Goal: Information Seeking & Learning: Find specific fact

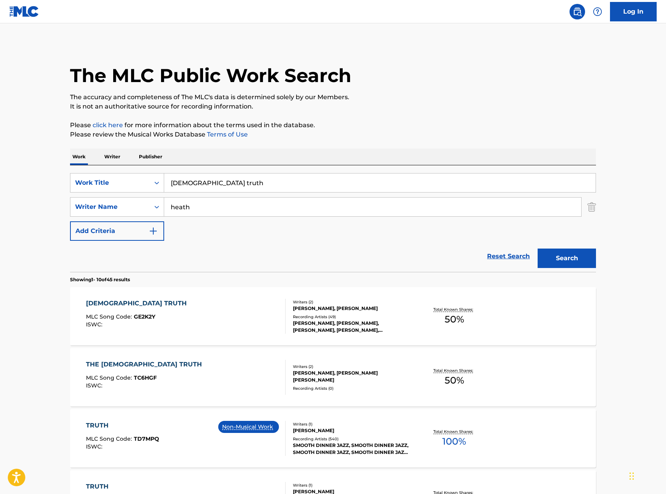
drag, startPoint x: 205, startPoint y: 182, endPoint x: 104, endPoint y: 170, distance: 101.6
click at [105, 169] on div "SearchWithCriteria8e0a1f7a-11c4-4eb6-8561-39d12b28e18c Work Title gospel truth …" at bounding box center [333, 218] width 526 height 107
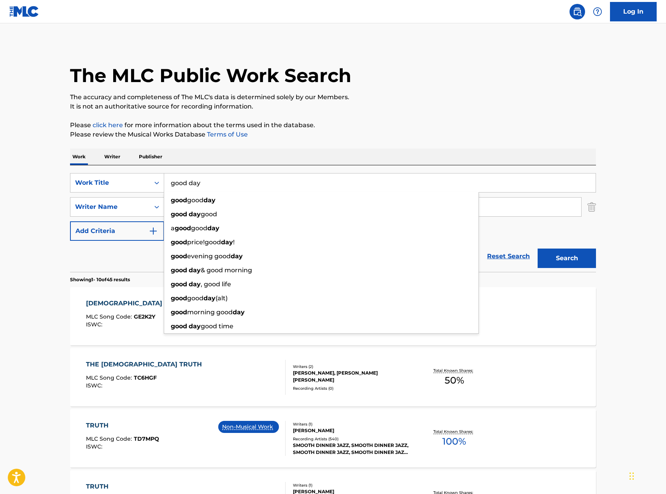
type input "good day"
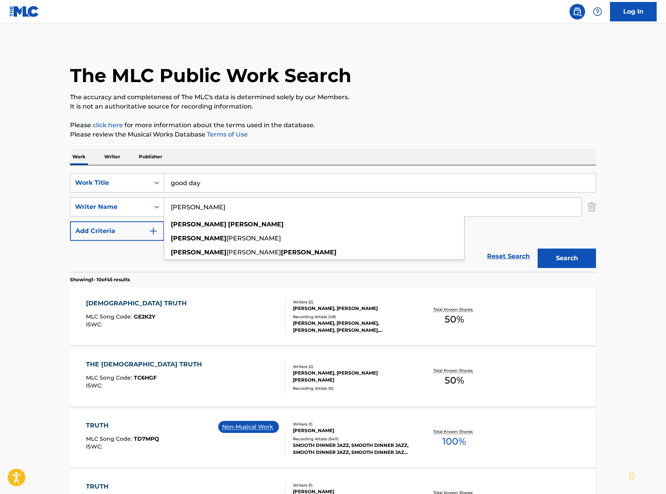
type input "[PERSON_NAME]"
click at [538, 249] on button "Search" at bounding box center [567, 258] width 58 height 19
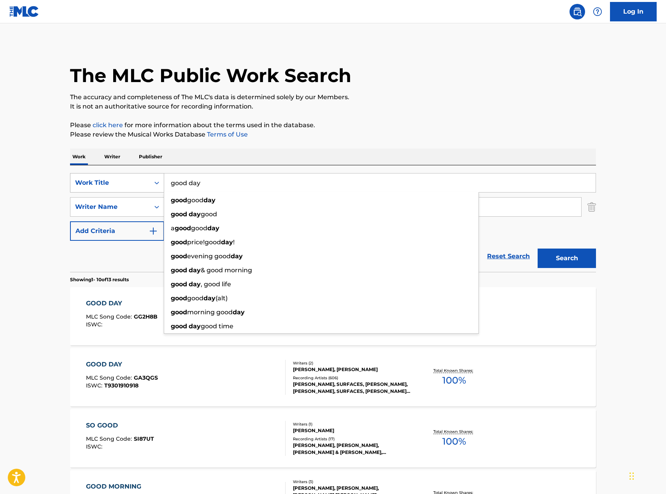
drag, startPoint x: 202, startPoint y: 188, endPoint x: 128, endPoint y: 186, distance: 74.0
click at [128, 186] on div "SearchWithCriteria8e0a1f7a-11c4-4eb6-8561-39d12b28e18c Work Title good day good…" at bounding box center [333, 182] width 526 height 19
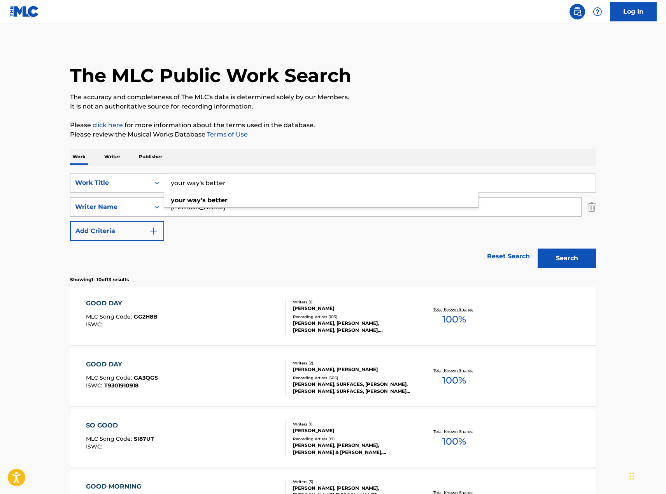
type input "your way's better"
click at [538, 249] on button "Search" at bounding box center [567, 258] width 58 height 19
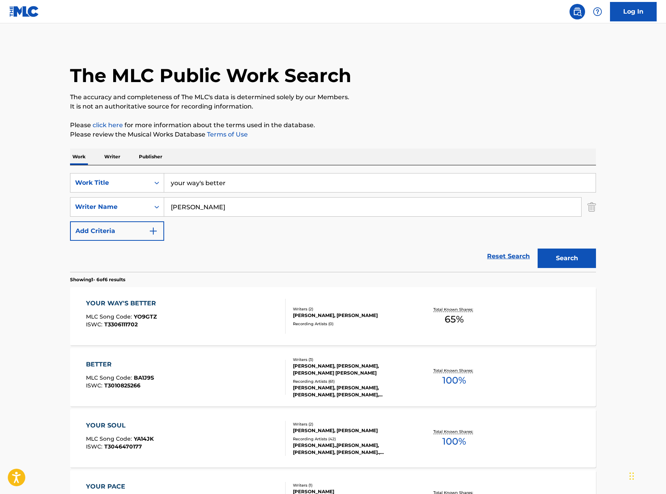
click at [100, 298] on div "YOUR WAY'S BETTER MLC Song Code : YO9GTZ ISWC : T3306111702 Writers ( 2 ) [PERS…" at bounding box center [333, 316] width 526 height 58
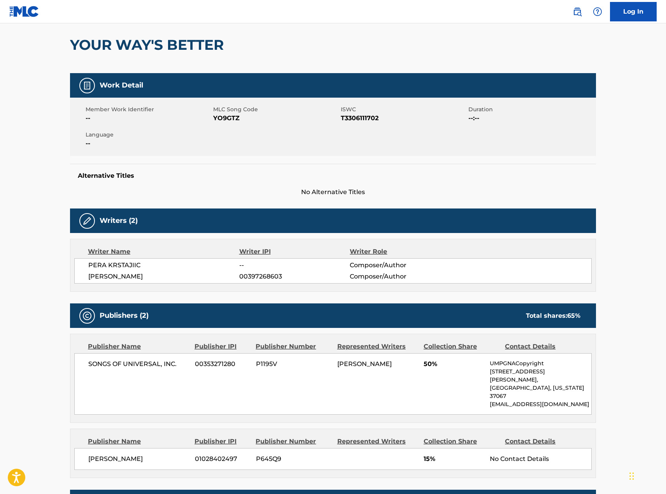
scroll to position [26, 0]
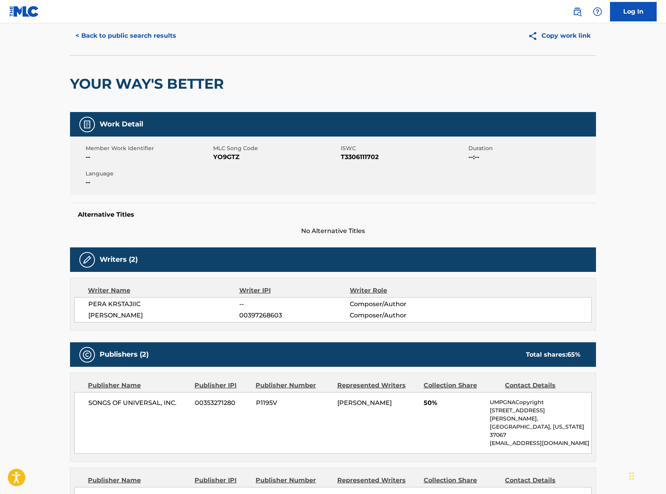
click at [169, 34] on button "< Back to public search results" at bounding box center [126, 35] width 112 height 19
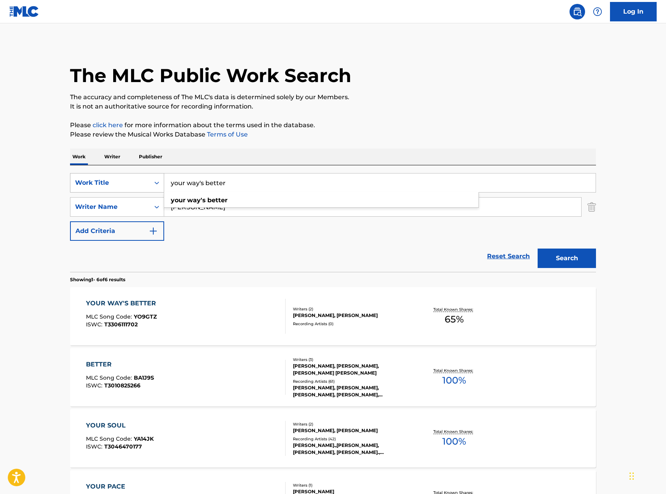
drag, startPoint x: 231, startPoint y: 180, endPoint x: 112, endPoint y: 180, distance: 119.8
click at [112, 180] on div "SearchWithCriteria8e0a1f7a-11c4-4eb6-8561-39d12b28e18c Work Title your way's be…" at bounding box center [333, 182] width 526 height 19
type input "up"
click at [538, 249] on button "Search" at bounding box center [567, 258] width 58 height 19
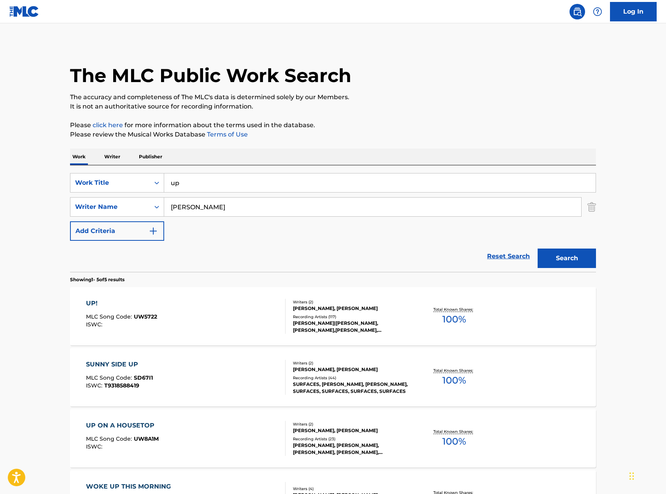
click at [94, 305] on div "UP!" at bounding box center [121, 303] width 71 height 9
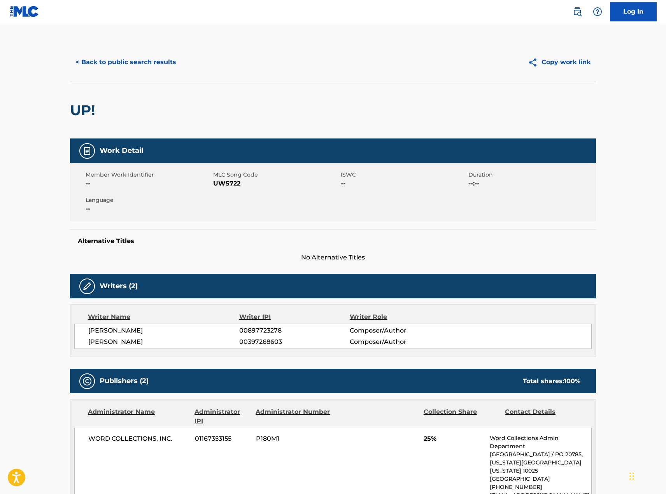
click at [135, 61] on button "< Back to public search results" at bounding box center [126, 62] width 112 height 19
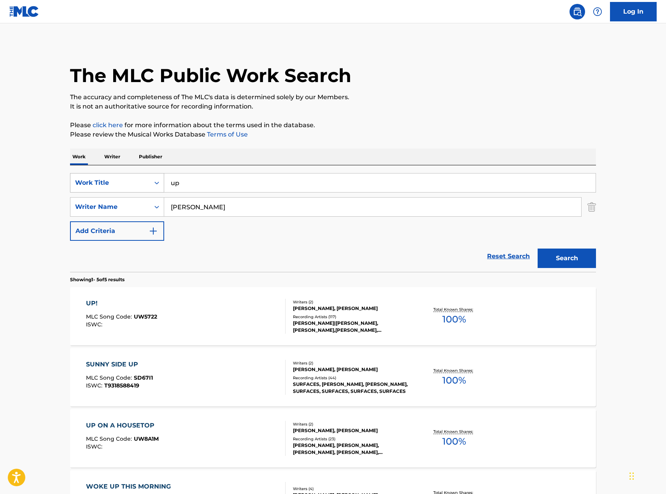
drag, startPoint x: 196, startPoint y: 190, endPoint x: 141, endPoint y: 176, distance: 56.6
click at [142, 176] on div "SearchWithCriteria8e0a1f7a-11c4-4eb6-8561-39d12b28e18c Work Title up" at bounding box center [333, 182] width 526 height 19
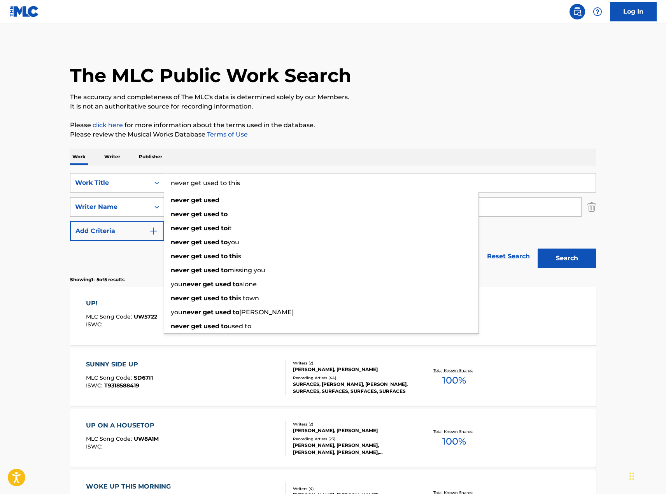
type input "never get used to this"
click at [538, 249] on button "Search" at bounding box center [567, 258] width 58 height 19
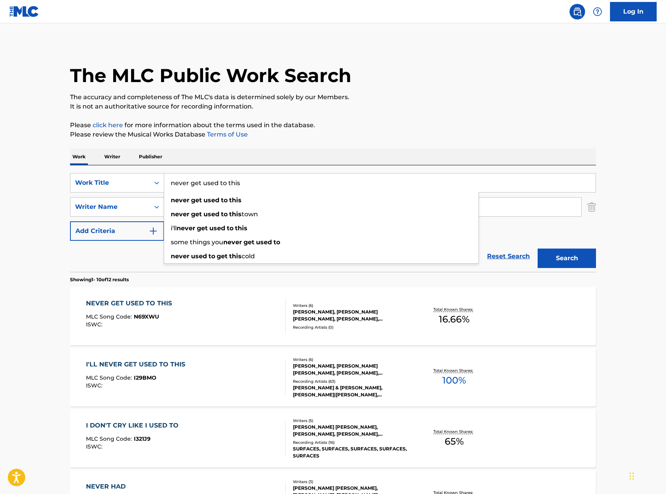
click at [623, 120] on main "The MLC Public Work Search The accuracy and completeness of The MLC's data is d…" at bounding box center [333, 481] width 666 height 916
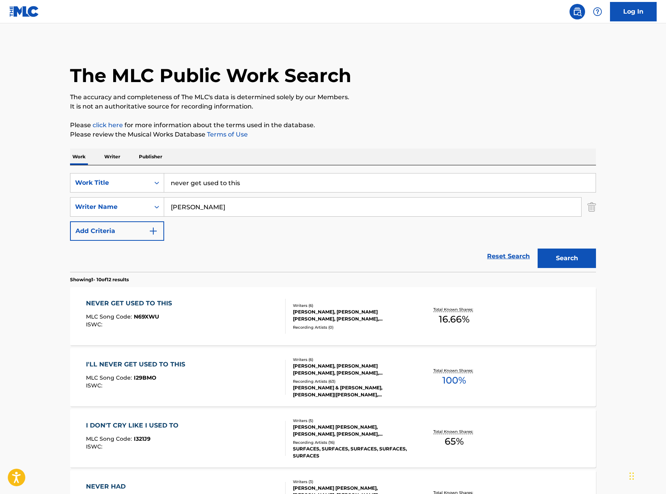
click at [152, 363] on div "I'LL NEVER GET USED TO THIS" at bounding box center [137, 364] width 103 height 9
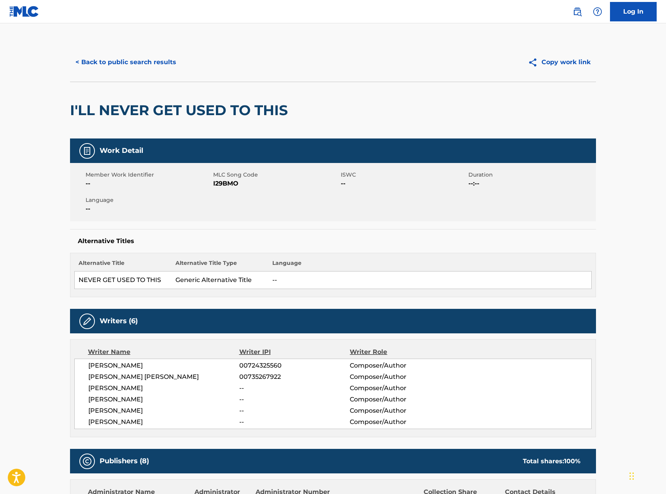
click at [124, 60] on button "< Back to public search results" at bounding box center [126, 62] width 112 height 19
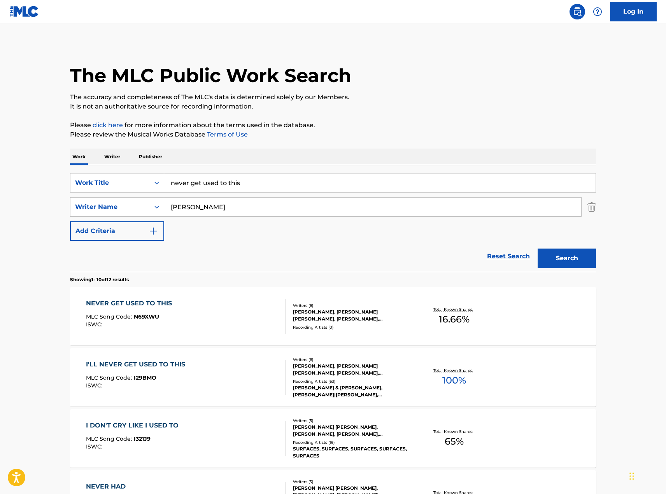
drag, startPoint x: 251, startPoint y: 175, endPoint x: 244, endPoint y: 184, distance: 11.9
click at [244, 184] on input "never get used to this" at bounding box center [379, 183] width 431 height 19
drag, startPoint x: 244, startPoint y: 184, endPoint x: 237, endPoint y: 184, distance: 7.0
click at [244, 184] on input "never get used to this" at bounding box center [379, 183] width 431 height 19
drag, startPoint x: 244, startPoint y: 182, endPoint x: 86, endPoint y: 180, distance: 158.4
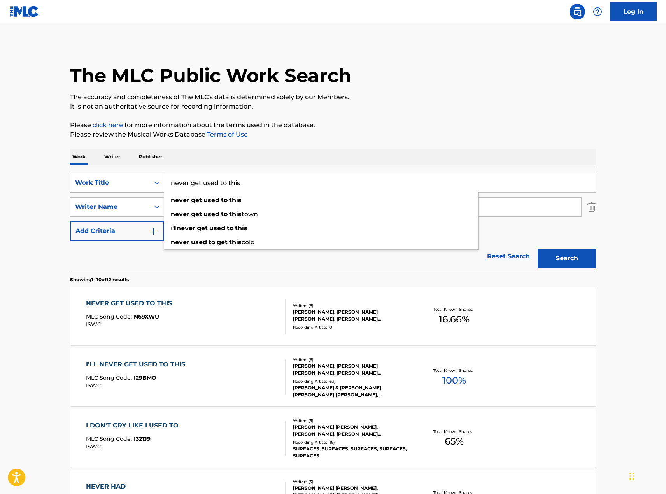
click at [86, 180] on div "SearchWithCriteria8e0a1f7a-11c4-4eb6-8561-39d12b28e18c Work Title never get use…" at bounding box center [333, 182] width 526 height 19
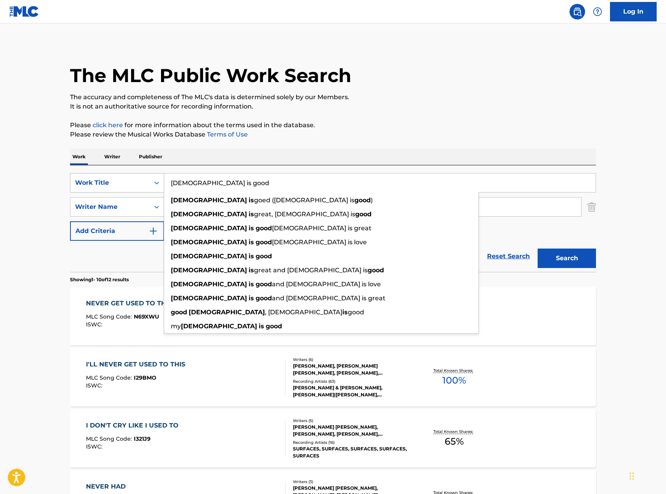
type input "[DEMOGRAPHIC_DATA] is good"
click at [538, 249] on button "Search" at bounding box center [567, 258] width 58 height 19
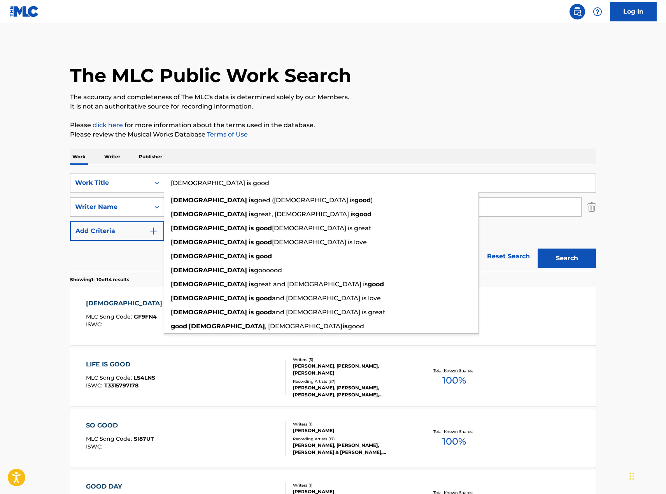
click at [620, 328] on main "The MLC Public Work Search The accuracy and completeness of The MLC's data is d…" at bounding box center [333, 481] width 666 height 916
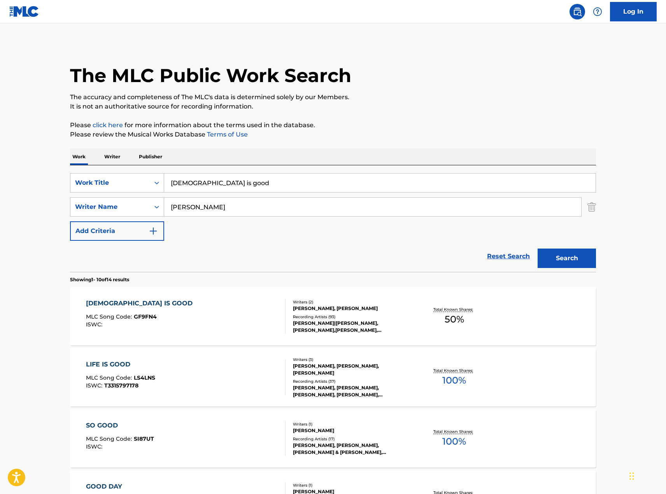
click at [125, 303] on div "[DEMOGRAPHIC_DATA] IS GOOD" at bounding box center [141, 303] width 110 height 9
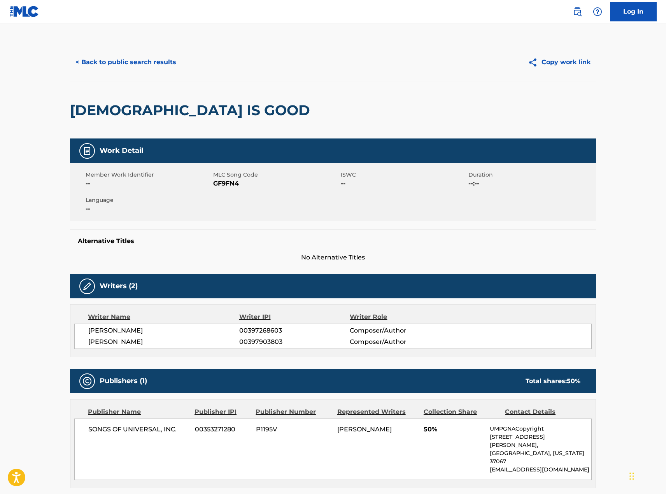
click at [96, 66] on button "< Back to public search results" at bounding box center [126, 62] width 112 height 19
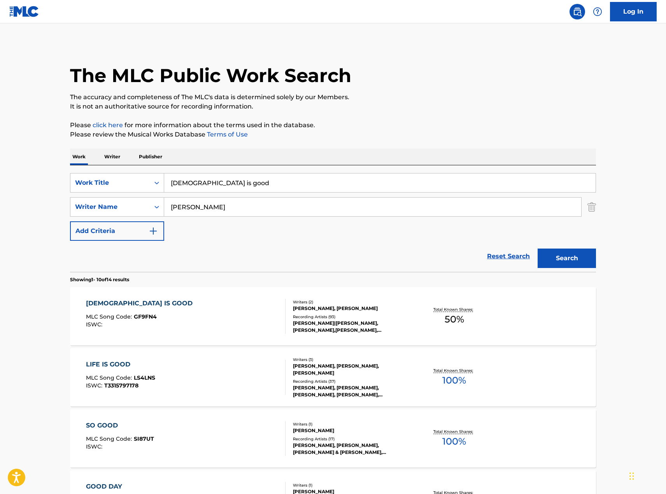
drag, startPoint x: 216, startPoint y: 183, endPoint x: 139, endPoint y: 172, distance: 77.8
click at [139, 172] on div "SearchWithCriteria8e0a1f7a-11c4-4eb6-8561-39d12b28e18c Work Title god is good S…" at bounding box center [333, 218] width 526 height 107
type input "no longer bound"
click at [570, 264] on button "Search" at bounding box center [567, 258] width 58 height 19
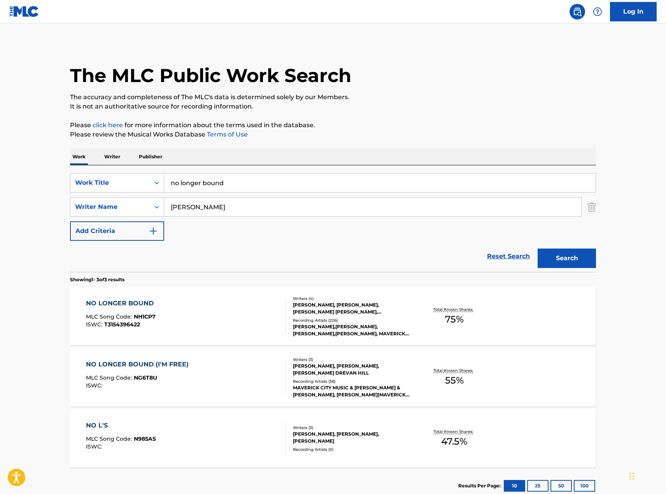
click at [137, 301] on div "NO LONGER BOUND" at bounding box center [122, 303] width 72 height 9
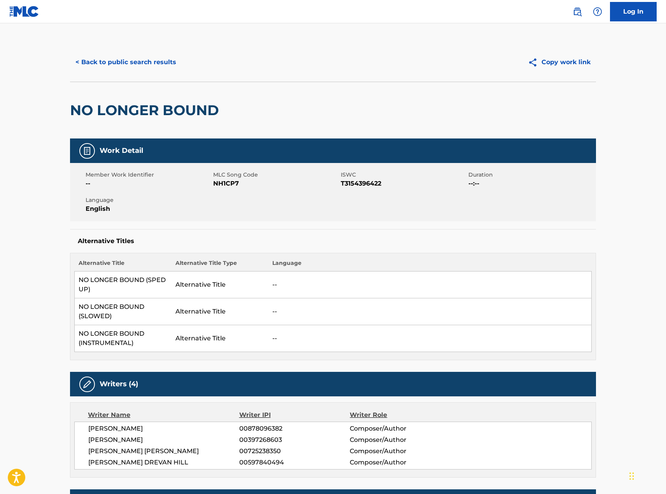
click at [142, 58] on button "< Back to public search results" at bounding box center [126, 62] width 112 height 19
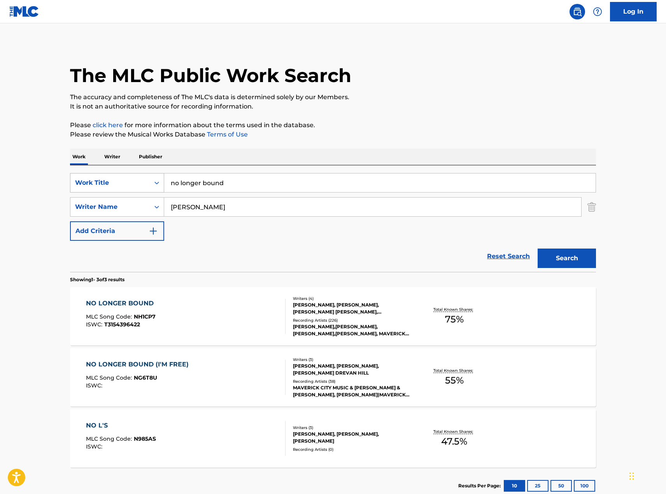
drag, startPoint x: 227, startPoint y: 186, endPoint x: 135, endPoint y: 182, distance: 91.9
click at [136, 182] on div "SearchWithCriteria8e0a1f7a-11c4-4eb6-8561-39d12b28e18c Work Title no longer bou…" at bounding box center [333, 182] width 526 height 19
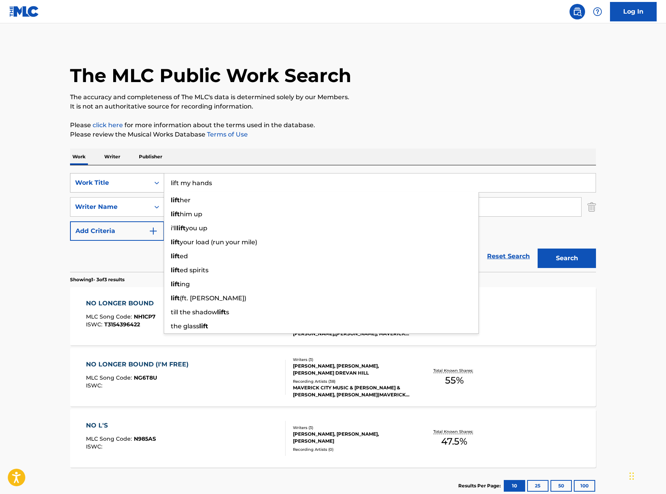
click at [538, 249] on button "Search" at bounding box center [567, 258] width 58 height 19
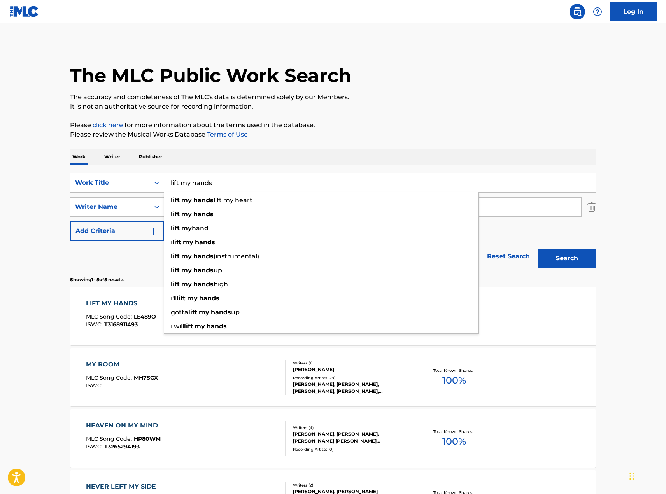
click at [43, 219] on main "The MLC Public Work Search The accuracy and completeness of The MLC's data is d…" at bounding box center [333, 326] width 666 height 607
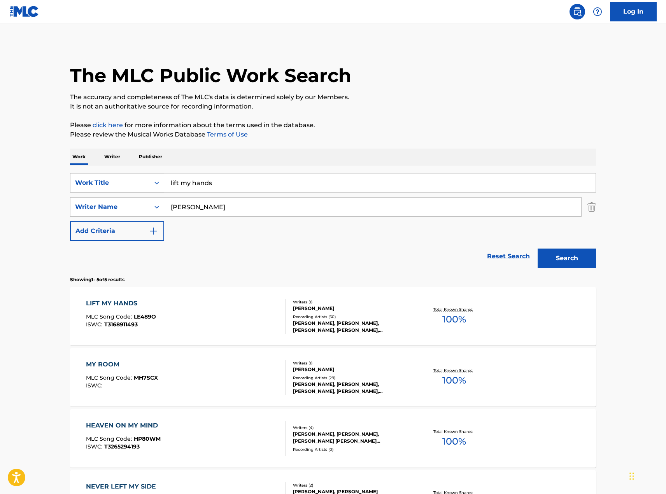
drag, startPoint x: 226, startPoint y: 186, endPoint x: 151, endPoint y: 181, distance: 74.9
click at [151, 181] on div "SearchWithCriteria8e0a1f7a-11c4-4eb6-8561-39d12b28e18c Work Title lift my hands" at bounding box center [333, 182] width 526 height 19
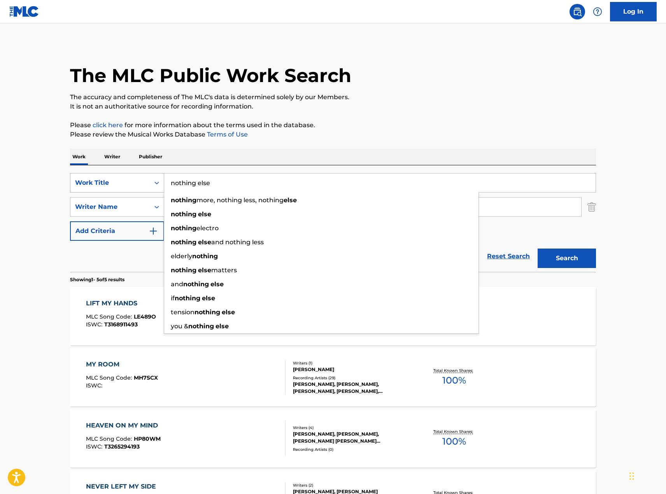
click at [538, 249] on button "Search" at bounding box center [567, 258] width 58 height 19
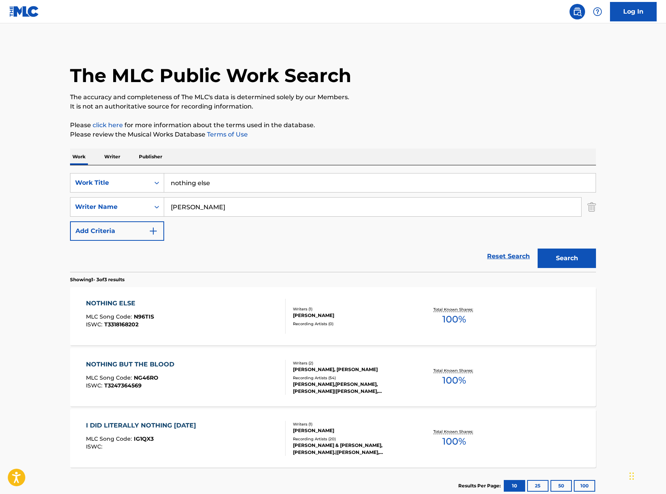
scroll to position [51, 0]
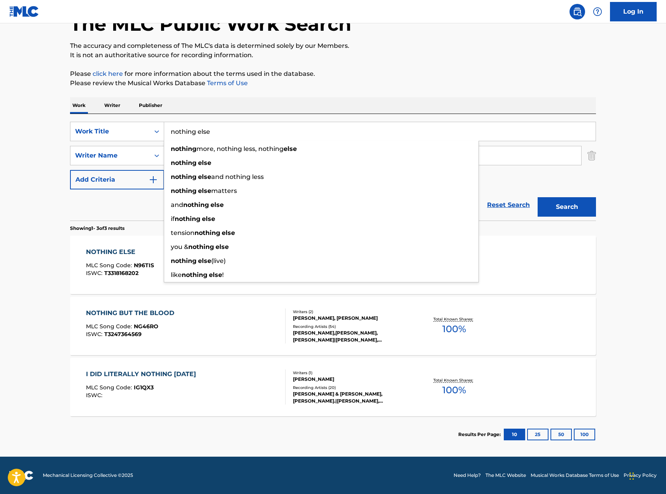
drag, startPoint x: 212, startPoint y: 130, endPoint x: 170, endPoint y: 131, distance: 41.6
click at [170, 131] on input "nothing else" at bounding box center [379, 131] width 431 height 19
click at [538, 197] on button "Search" at bounding box center [567, 206] width 58 height 19
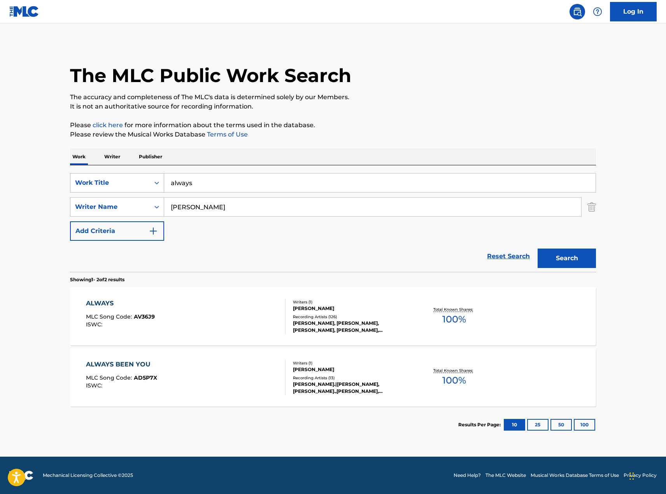
drag, startPoint x: 182, startPoint y: 180, endPoint x: 161, endPoint y: 179, distance: 21.4
click at [161, 179] on div "SearchWithCriteria8e0a1f7a-11c4-4eb6-8561-39d12b28e18c Work Title always" at bounding box center [333, 182] width 526 height 19
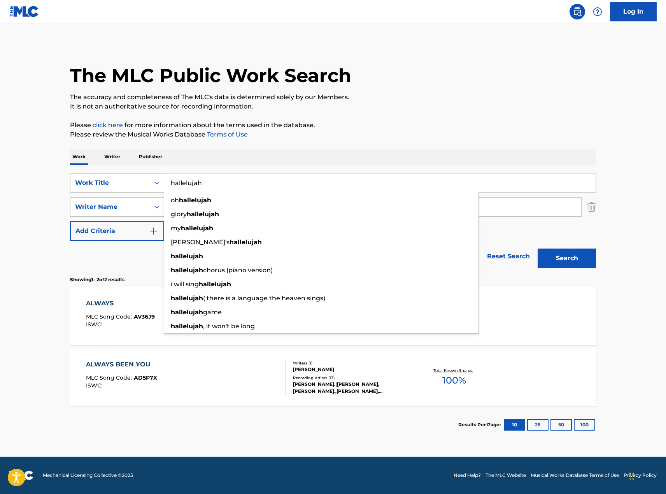
click at [538, 249] on button "Search" at bounding box center [567, 258] width 58 height 19
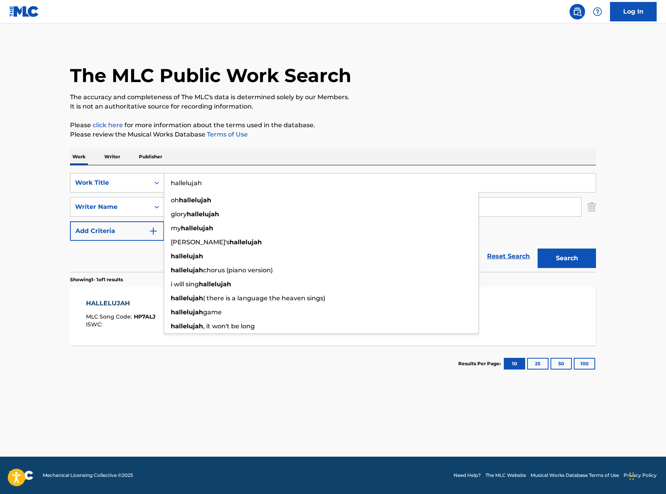
drag, startPoint x: 207, startPoint y: 183, endPoint x: 156, endPoint y: 185, distance: 51.0
click at [156, 185] on div "SearchWithCriteria8e0a1f7a-11c4-4eb6-8561-39d12b28e18c Work Title hallelujah oh…" at bounding box center [333, 182] width 526 height 19
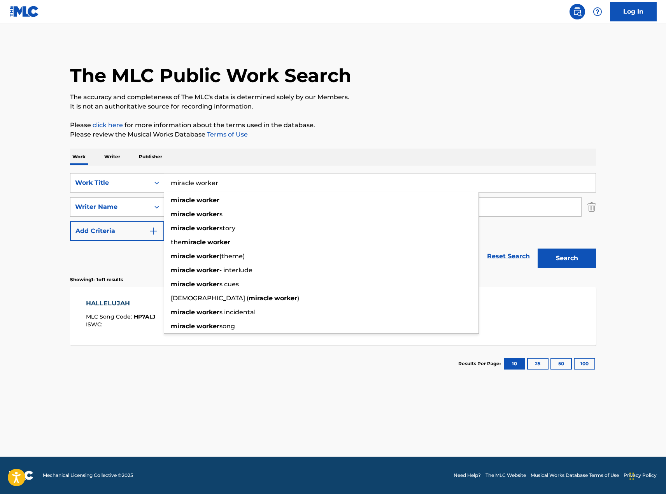
type input "miracle worker"
click at [538, 249] on button "Search" at bounding box center [567, 258] width 58 height 19
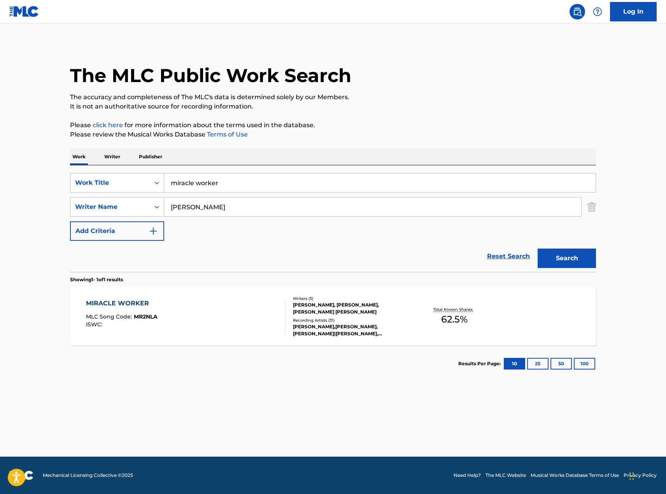
click at [106, 301] on div "MIRACLE WORKER" at bounding box center [122, 303] width 72 height 9
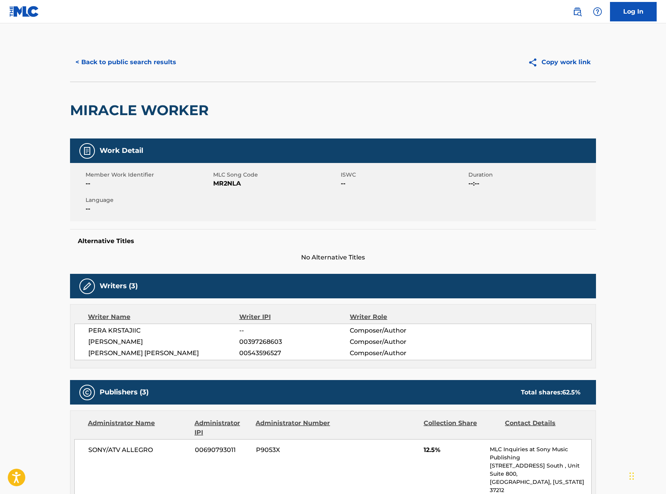
click at [120, 59] on button "< Back to public search results" at bounding box center [126, 62] width 112 height 19
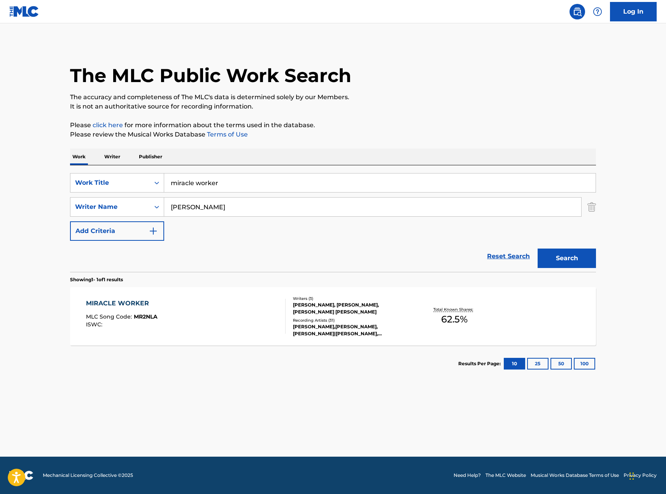
drag, startPoint x: 224, startPoint y: 188, endPoint x: 146, endPoint y: 170, distance: 80.6
click at [122, 184] on div "SearchWithCriteria8e0a1f7a-11c4-4eb6-8561-39d12b28e18c Work Title miracle worker" at bounding box center [333, 182] width 526 height 19
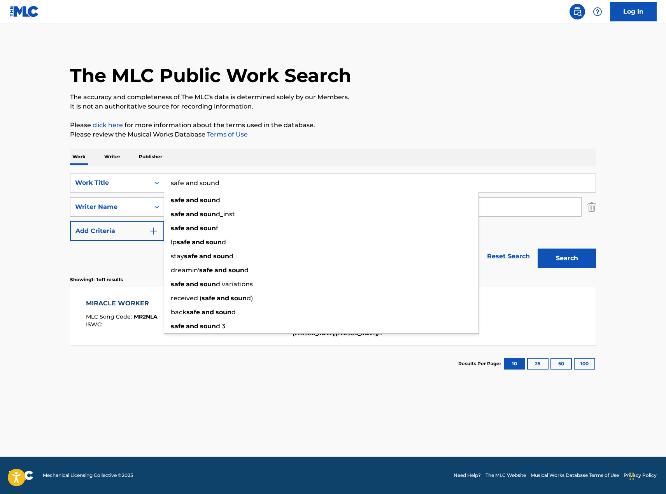
type input "safe and sound"
click at [538, 249] on button "Search" at bounding box center [567, 258] width 58 height 19
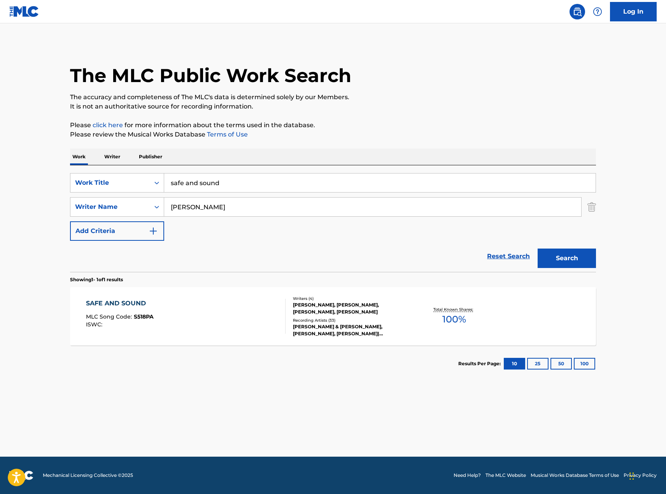
click at [124, 301] on div "SAFE AND SOUND" at bounding box center [120, 303] width 68 height 9
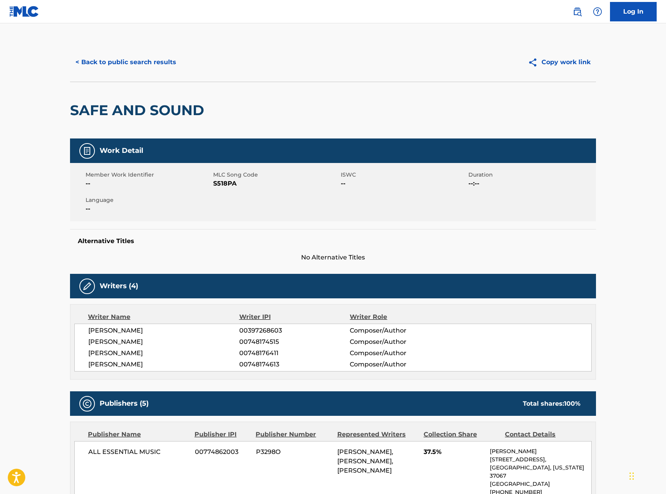
click at [131, 63] on button "< Back to public search results" at bounding box center [126, 62] width 112 height 19
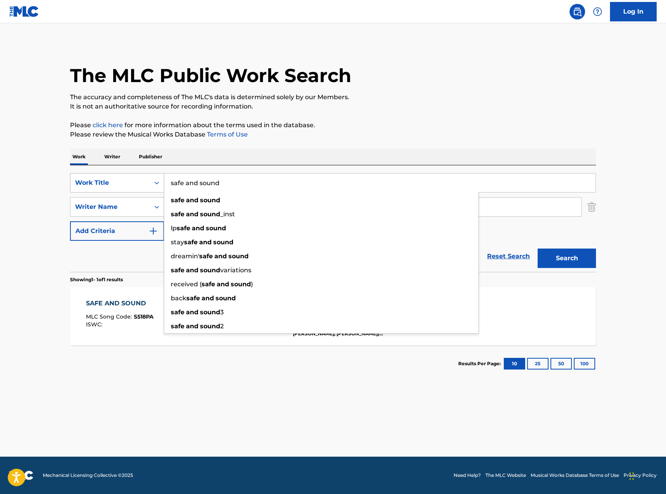
drag, startPoint x: 228, startPoint y: 184, endPoint x: 151, endPoint y: 184, distance: 77.0
click at [151, 184] on div "SearchWithCriteria8e0a1f7a-11c4-4eb6-8561-39d12b28e18c Work Title safe and soun…" at bounding box center [333, 182] width 526 height 19
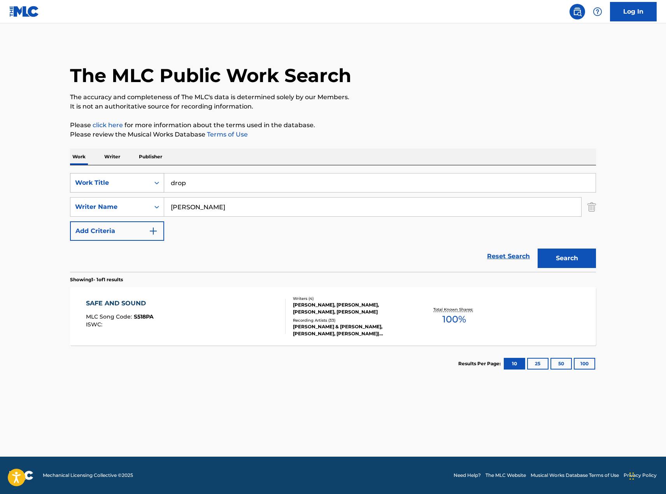
click at [538, 249] on button "Search" at bounding box center [567, 258] width 58 height 19
drag, startPoint x: 195, startPoint y: 181, endPoint x: 160, endPoint y: 182, distance: 35.0
click at [160, 182] on div "SearchWithCriteria8e0a1f7a-11c4-4eb6-8561-39d12b28e18c Work Title drop" at bounding box center [333, 182] width 526 height 19
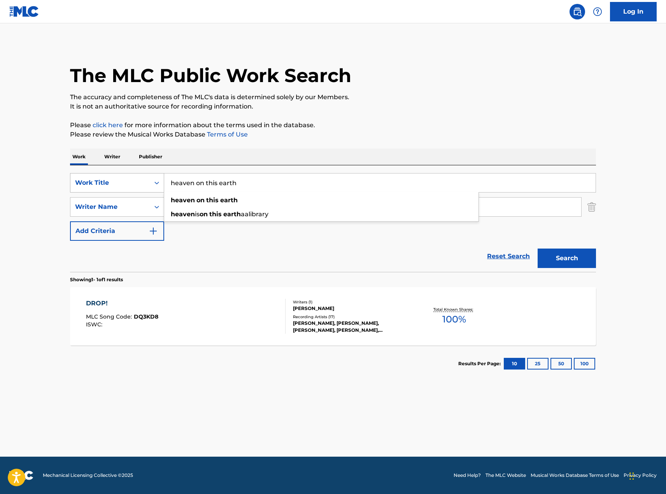
click at [538, 249] on button "Search" at bounding box center [567, 258] width 58 height 19
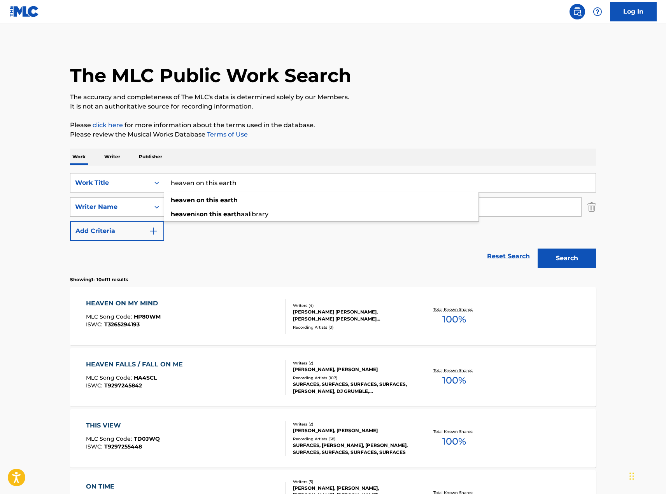
click at [253, 247] on div "Reset Search Search" at bounding box center [333, 256] width 526 height 31
click at [147, 210] on div "Writer Name" at bounding box center [109, 207] width 79 height 15
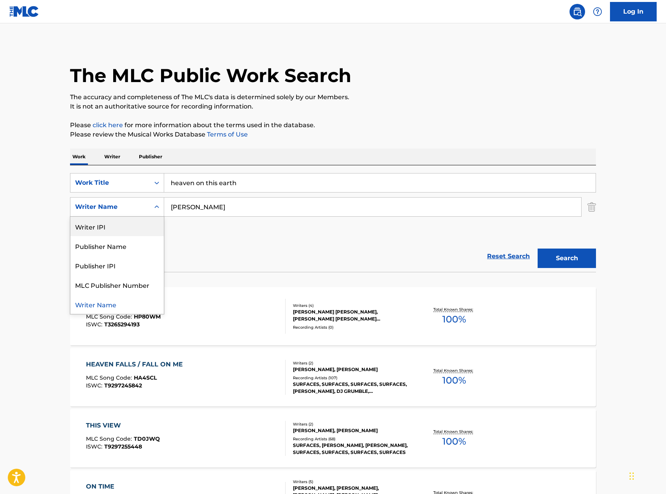
click at [285, 271] on div "Reset Search Search" at bounding box center [333, 256] width 526 height 31
drag, startPoint x: 251, startPoint y: 179, endPoint x: 149, endPoint y: 184, distance: 102.4
click at [149, 184] on div "SearchWithCriteria8e0a1f7a-11c4-4eb6-8561-39d12b28e18c Work Title heaven on thi…" at bounding box center [333, 182] width 526 height 19
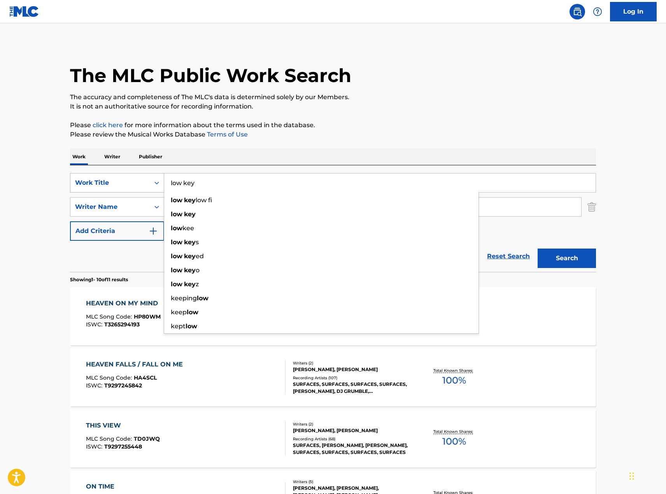
type input "low key"
click at [538, 249] on button "Search" at bounding box center [567, 258] width 58 height 19
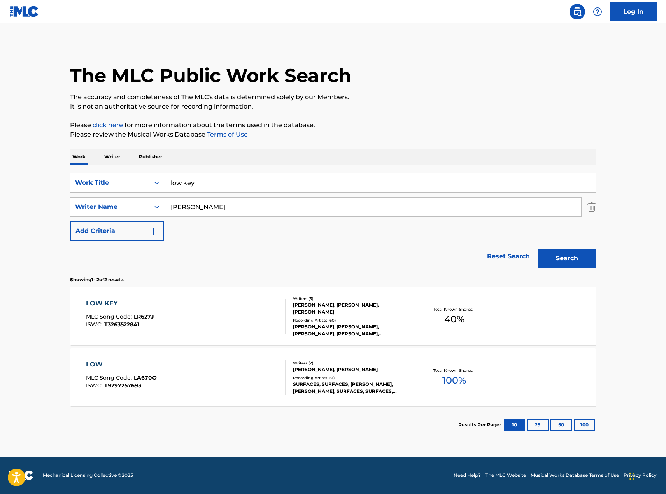
click at [54, 277] on main "The MLC Public Work Search The accuracy and completeness of The MLC's data is d…" at bounding box center [333, 239] width 666 height 433
click at [107, 306] on div "LOW KEY" at bounding box center [120, 303] width 68 height 9
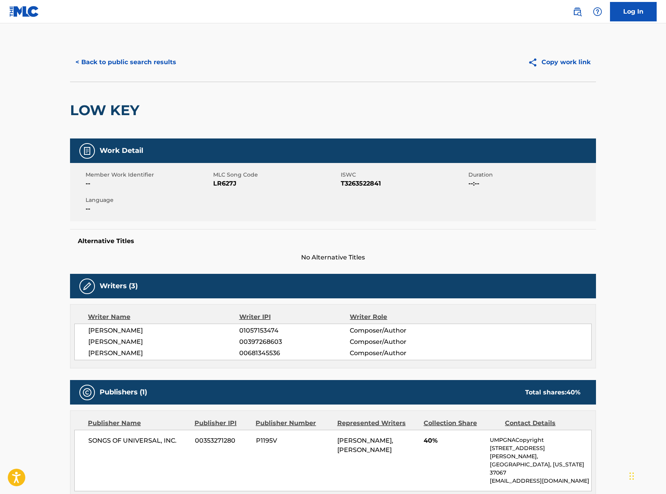
click at [163, 62] on button "< Back to public search results" at bounding box center [126, 62] width 112 height 19
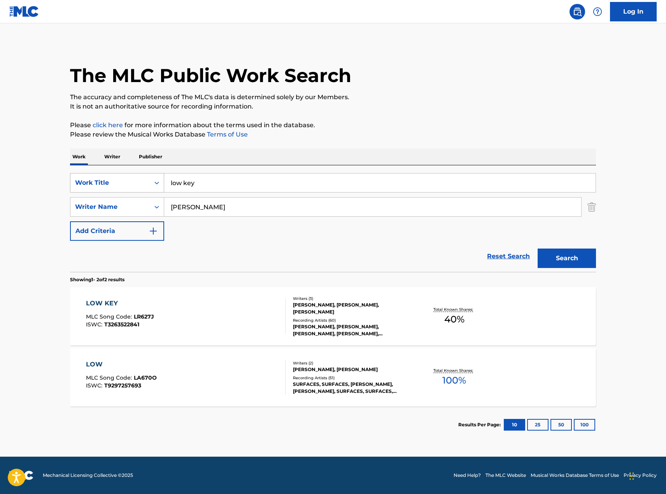
drag, startPoint x: 205, startPoint y: 184, endPoint x: 134, endPoint y: 175, distance: 72.2
click at [135, 175] on div "SearchWithCriteria8e0a1f7a-11c4-4eb6-8561-39d12b28e18c Work Title low key" at bounding box center [333, 182] width 526 height 19
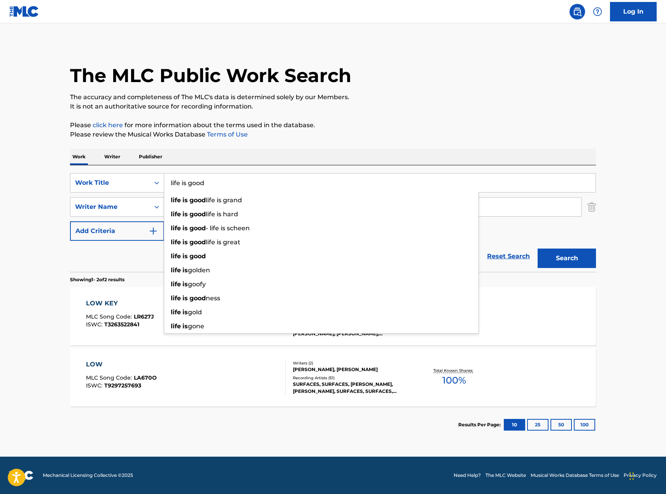
type input "life is good"
click at [538, 249] on button "Search" at bounding box center [567, 258] width 58 height 19
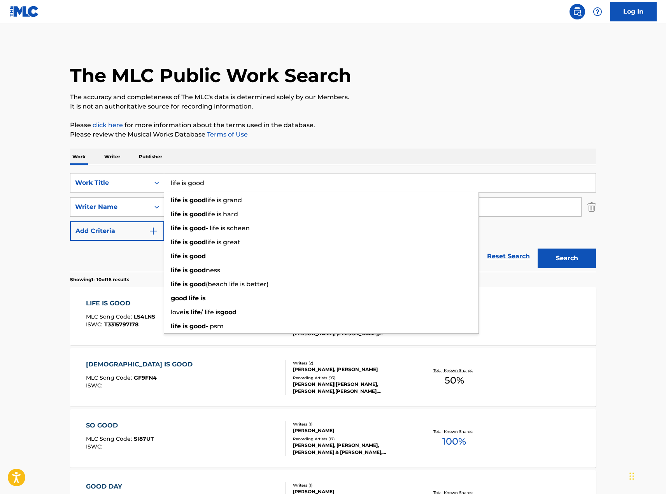
click at [641, 331] on main "The MLC Public Work Search The accuracy and completeness of The MLC's data is d…" at bounding box center [333, 481] width 666 height 916
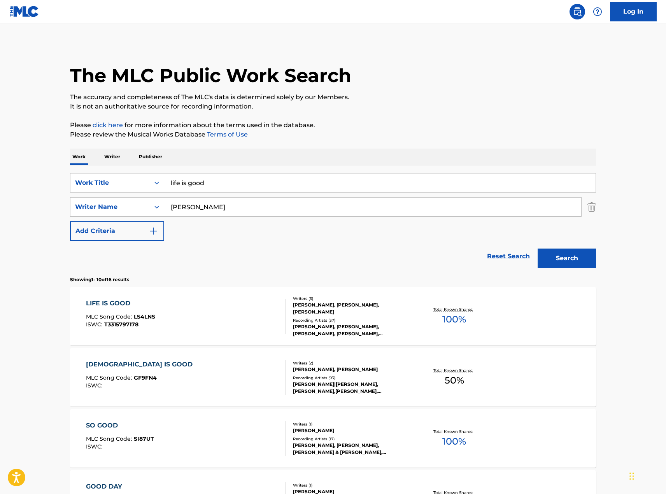
click at [108, 304] on div "LIFE IS GOOD" at bounding box center [120, 303] width 69 height 9
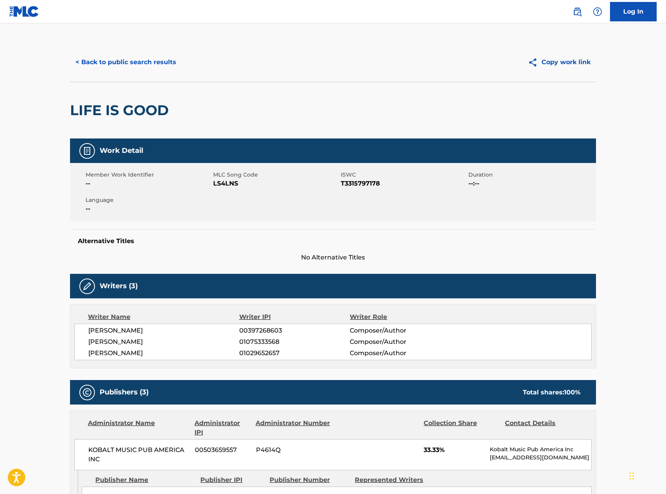
click at [93, 62] on button "< Back to public search results" at bounding box center [126, 62] width 112 height 19
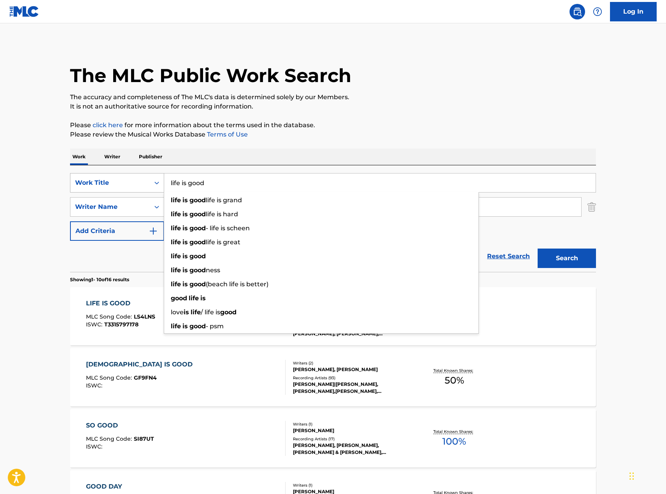
drag, startPoint x: 208, startPoint y: 181, endPoint x: 123, endPoint y: 180, distance: 85.2
click at [123, 180] on div "SearchWithCriteria8e0a1f7a-11c4-4eb6-8561-39d12b28e18c Work Title life is good …" at bounding box center [333, 182] width 526 height 19
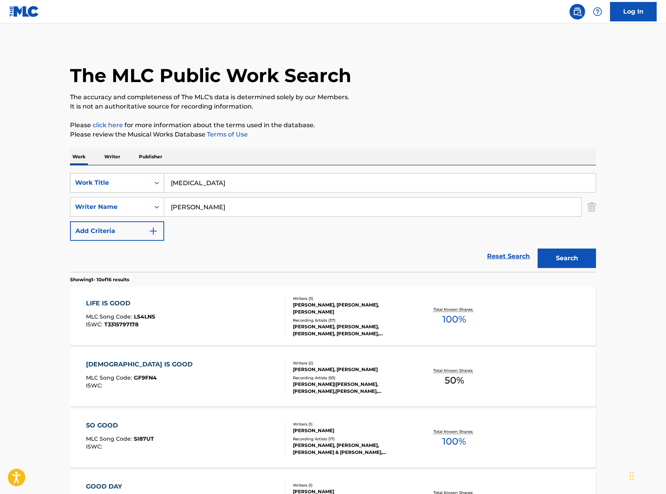
type input "[MEDICAL_DATA]"
click at [538, 249] on button "Search" at bounding box center [567, 258] width 58 height 19
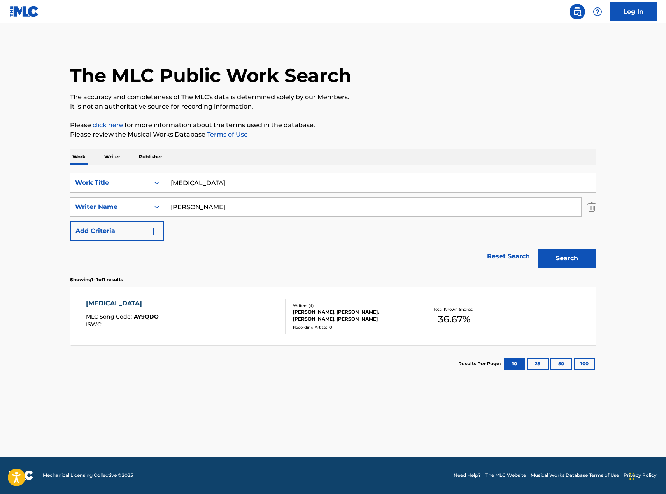
click at [100, 380] on section "Results Per Page: 10 25 50 100" at bounding box center [333, 363] width 526 height 37
click at [96, 302] on div "[MEDICAL_DATA]" at bounding box center [122, 303] width 73 height 9
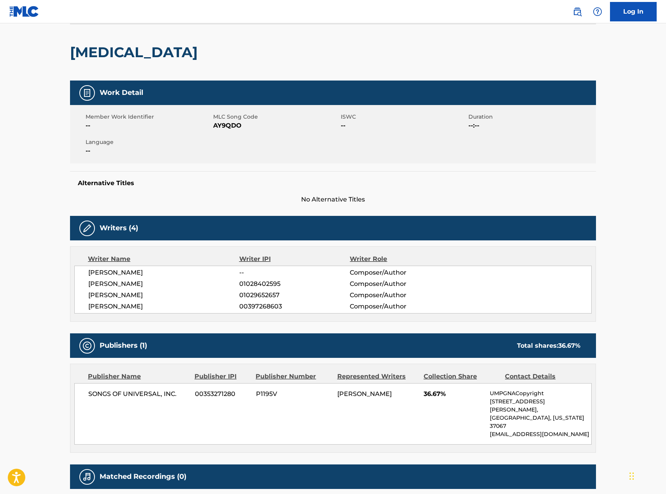
scroll to position [110, 0]
